Goal: Transaction & Acquisition: Purchase product/service

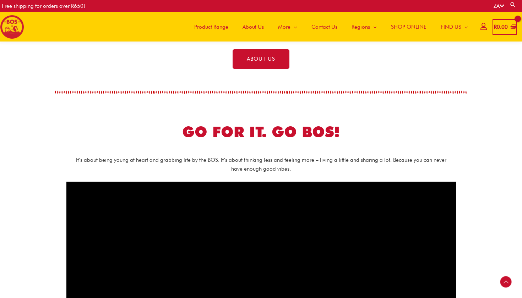
scroll to position [243, 0]
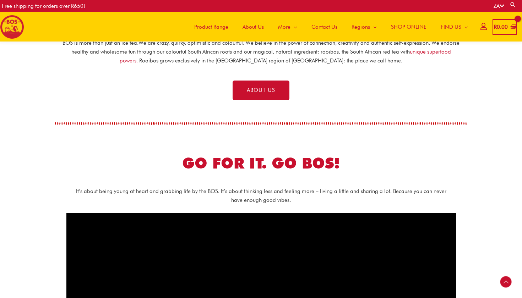
click at [221, 28] on span "Product Range" at bounding box center [211, 26] width 34 height 21
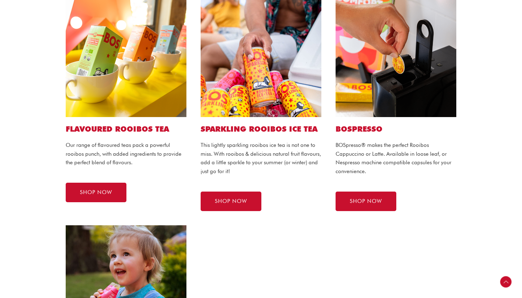
scroll to position [410, 0]
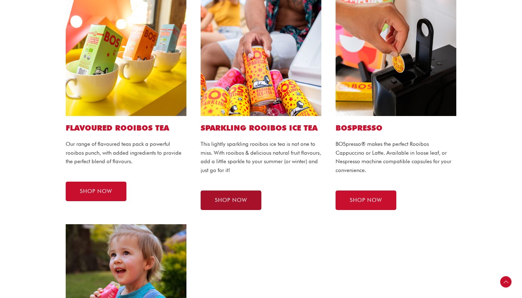
click at [225, 200] on span "SHOP NOW" at bounding box center [231, 200] width 32 height 5
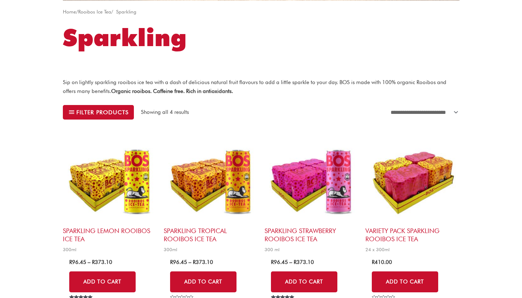
scroll to position [164, 0]
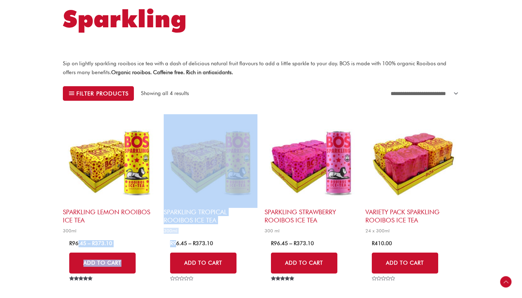
drag, startPoint x: 76, startPoint y: 242, endPoint x: 175, endPoint y: 242, distance: 98.7
click at [175, 242] on ul "Sparkling Lemon Rooibos Ice Tea 300ml R 96.45 – R 373.10 Price range: R 96.45 t…" at bounding box center [261, 208] width 397 height 189
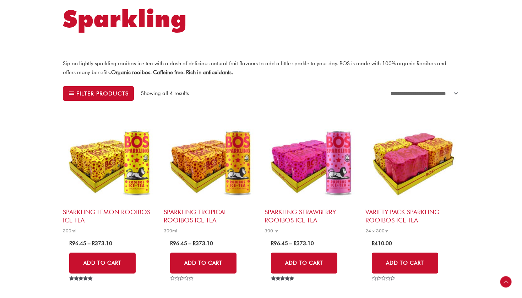
click at [33, 187] on div "**********" at bounding box center [261, 107] width 522 height 446
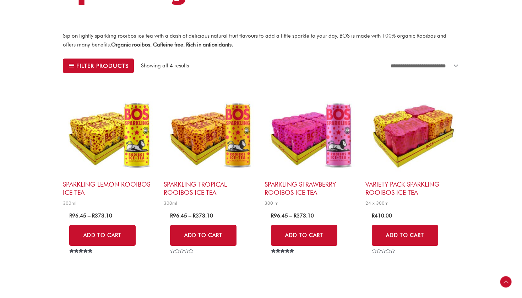
scroll to position [193, 0]
